Goal: Transaction & Acquisition: Subscribe to service/newsletter

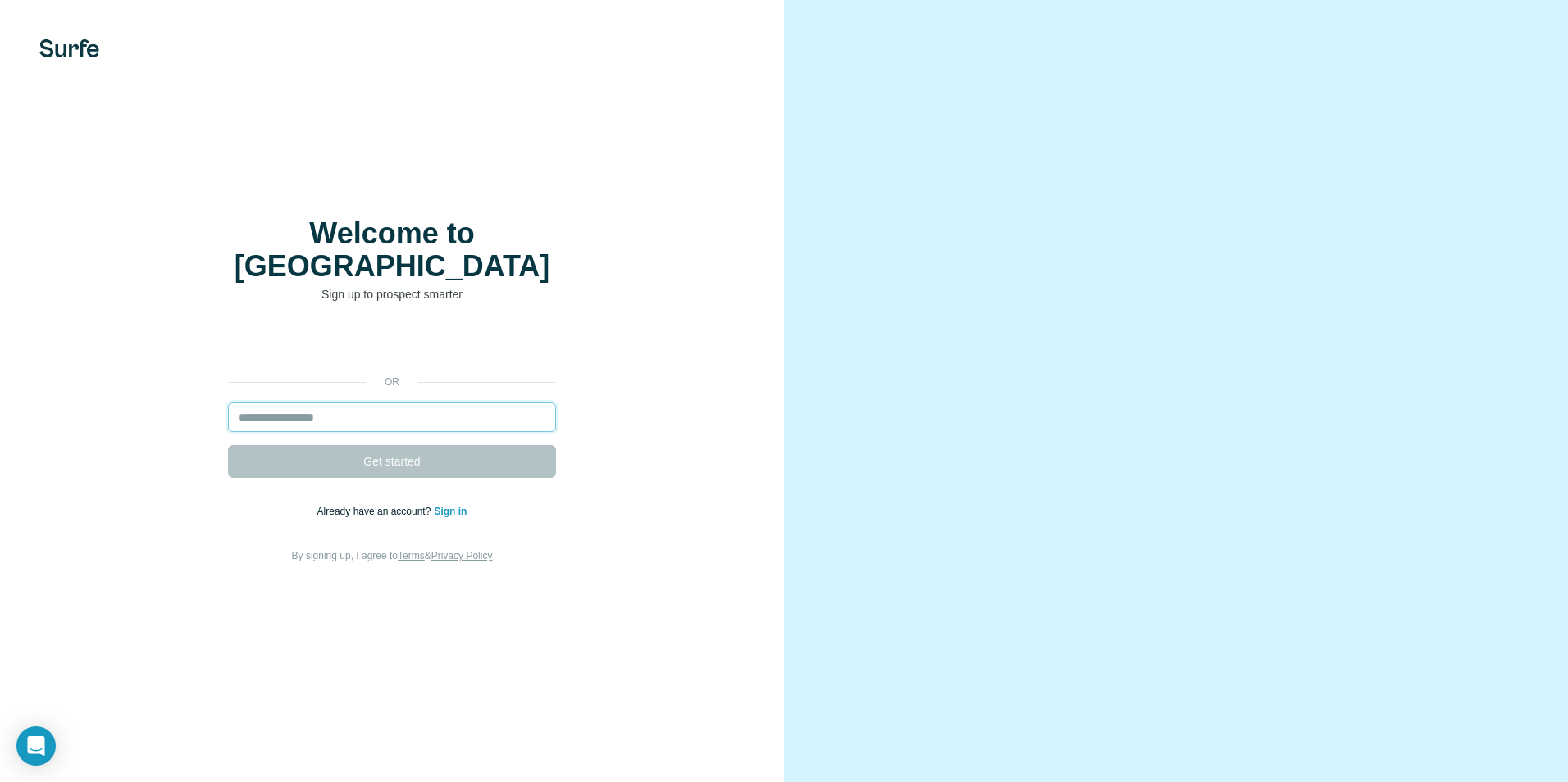
click at [300, 403] on input "email" at bounding box center [392, 417] width 328 height 29
type input "**********"
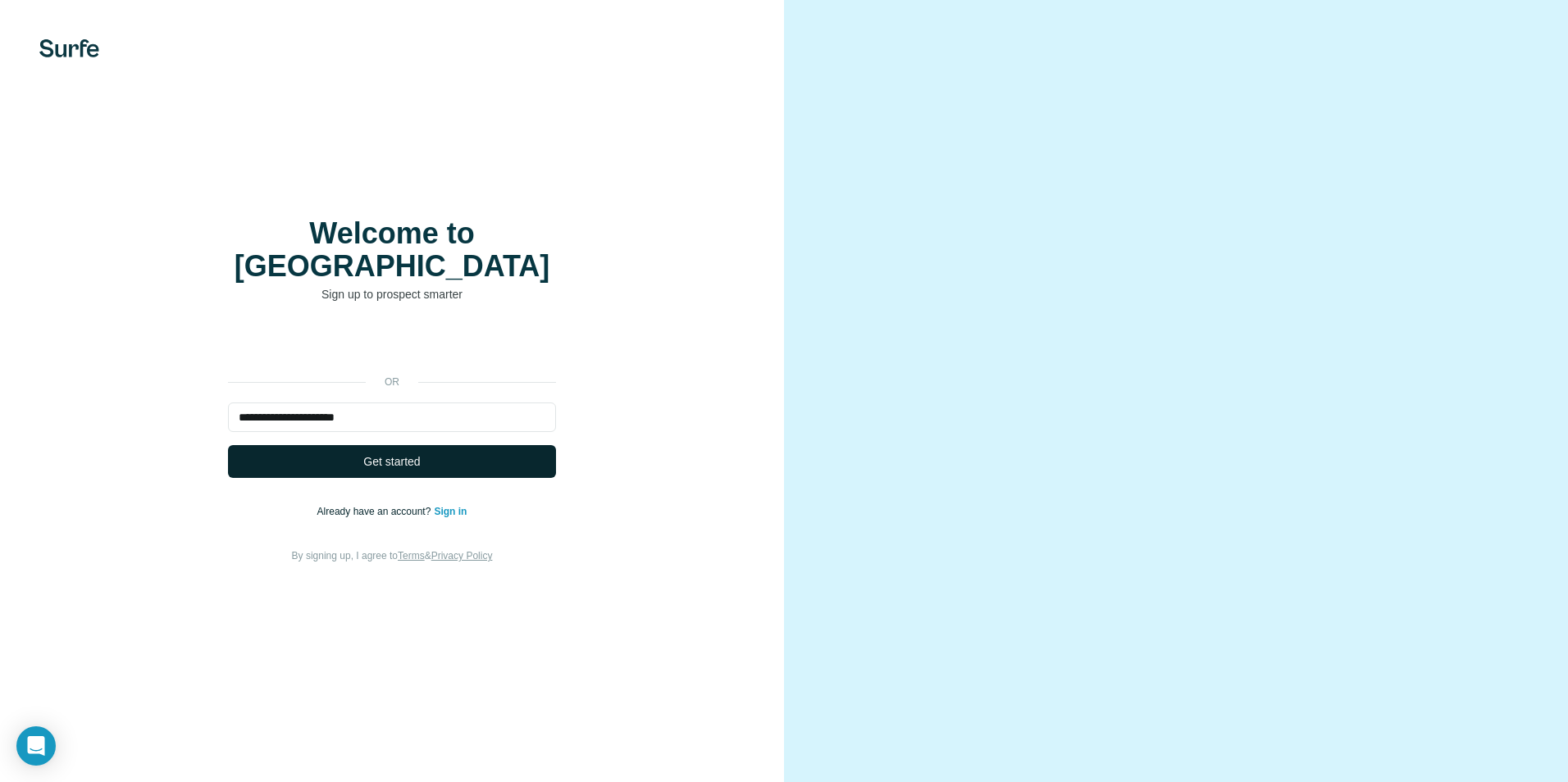
click at [329, 445] on button "Get started" at bounding box center [392, 461] width 328 height 33
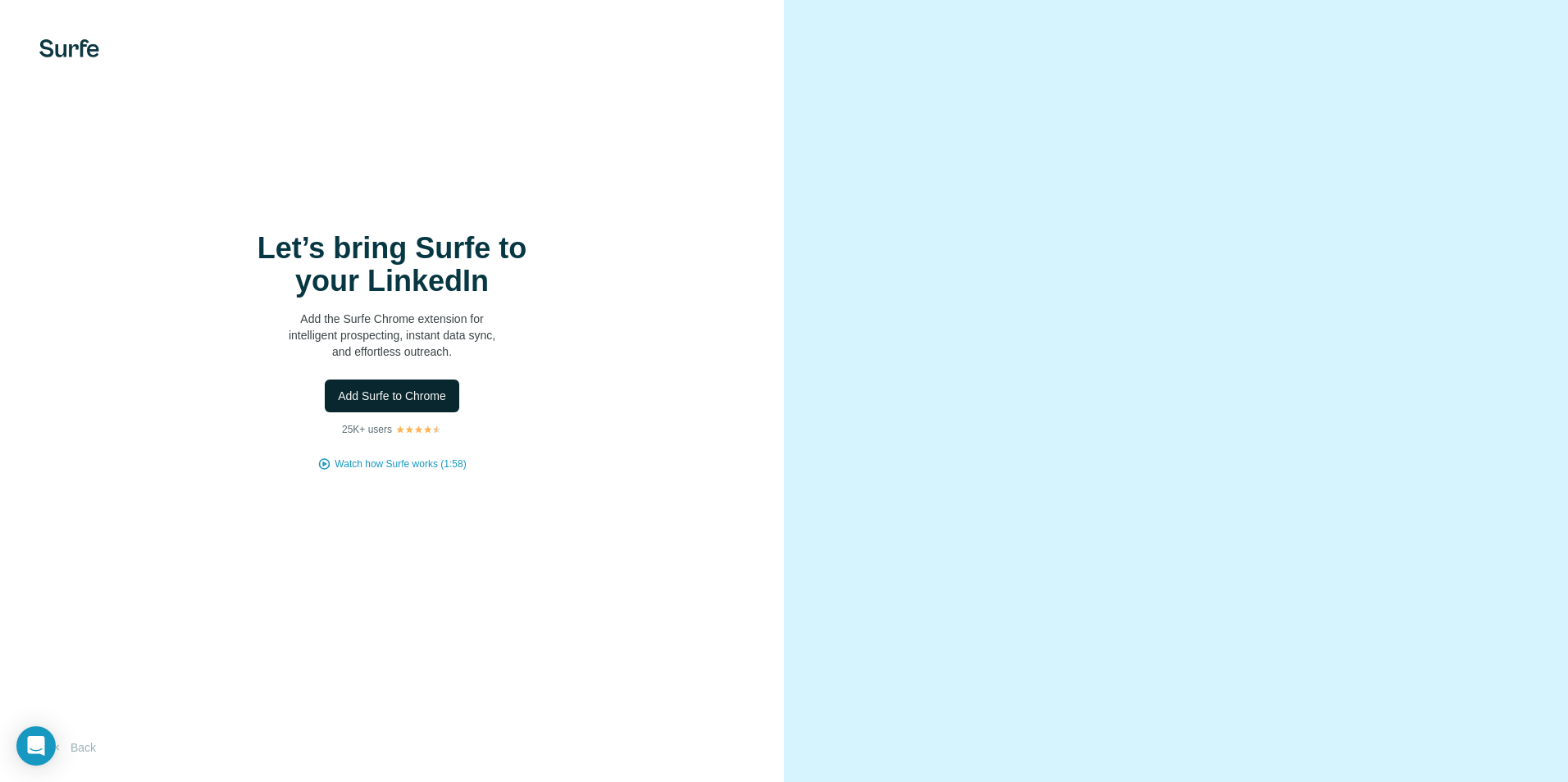
click at [400, 398] on span "Add Surfe to Chrome" at bounding box center [392, 396] width 108 height 17
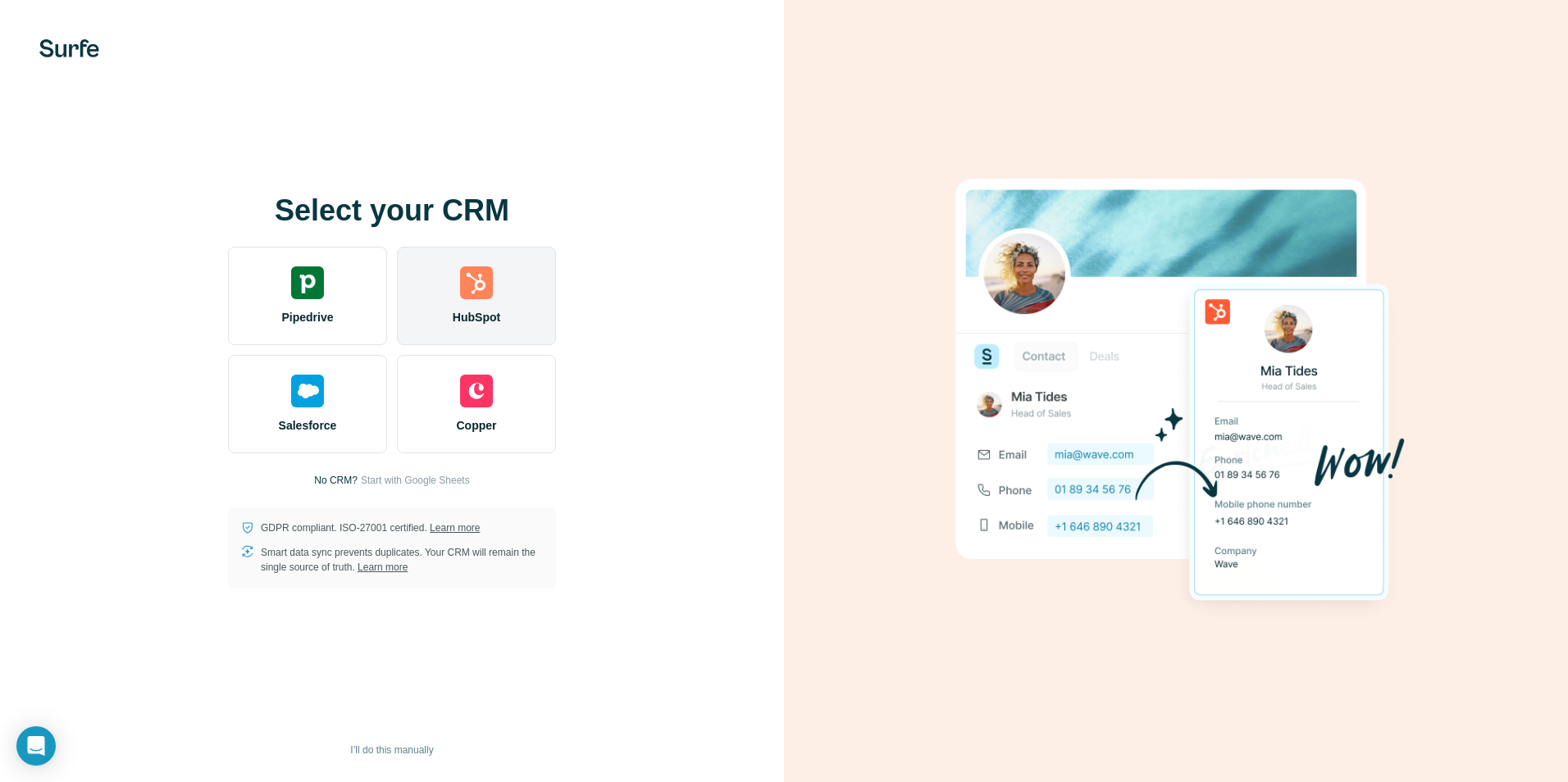
click at [477, 281] on img at bounding box center [476, 283] width 33 height 33
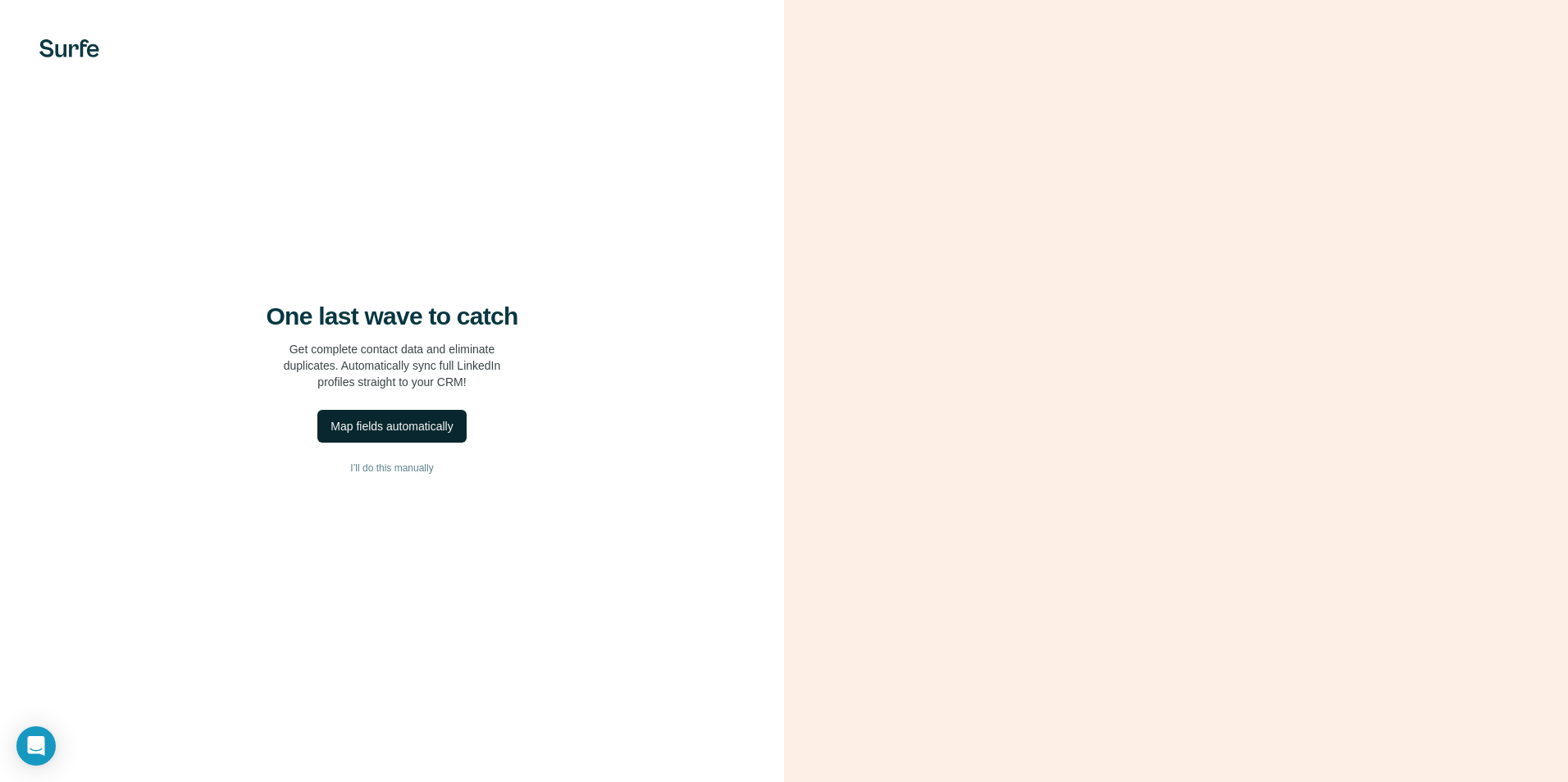
click at [413, 430] on div "Map fields automatically" at bounding box center [392, 426] width 122 height 17
